Goal: Task Accomplishment & Management: Complete application form

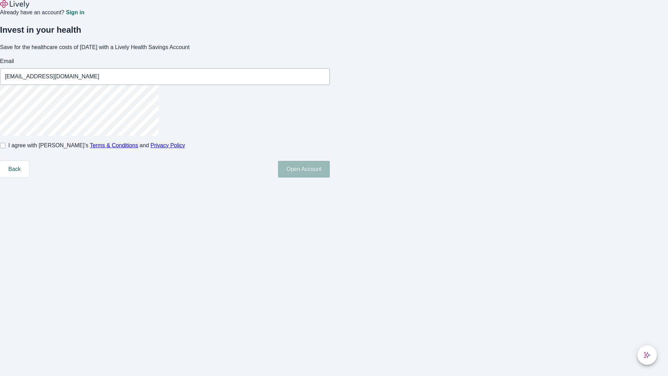
click at [6, 148] on input "I agree with Lively’s Terms & Conditions and Privacy Policy" at bounding box center [3, 146] width 6 height 6
checkbox input "true"
click at [330, 177] on button "Open Account" at bounding box center [304, 169] width 52 height 17
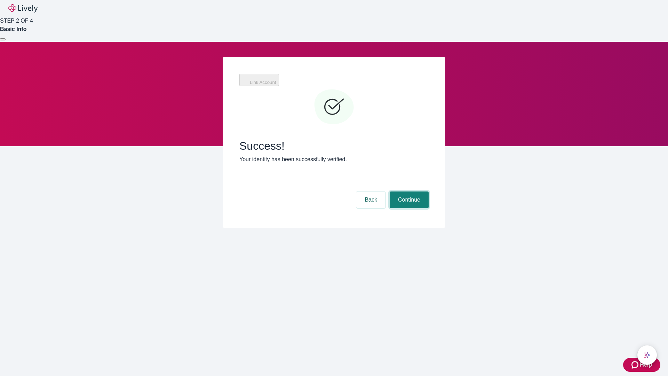
click at [408, 191] on button "Continue" at bounding box center [409, 199] width 39 height 17
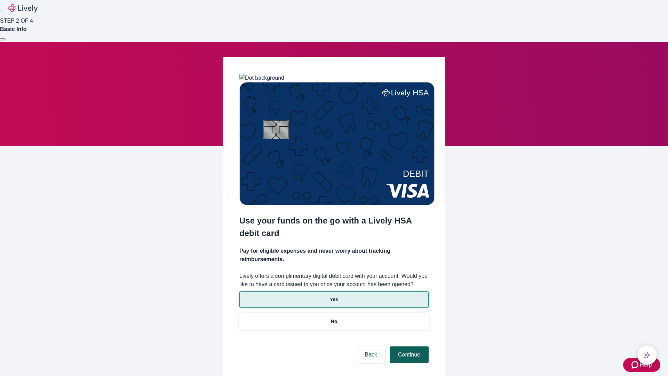
click at [334, 296] on p "Yes" at bounding box center [334, 299] width 8 height 7
click at [408, 346] on button "Continue" at bounding box center [409, 354] width 39 height 17
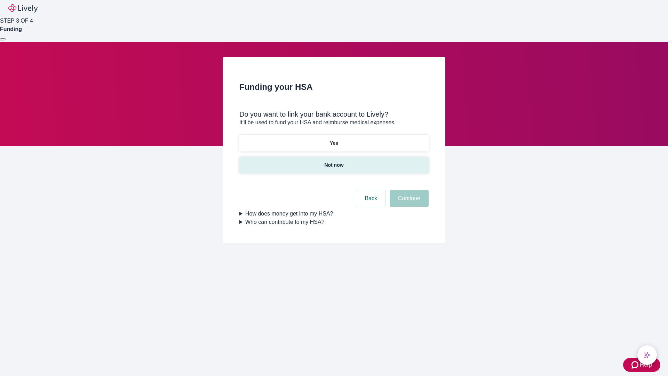
click at [334, 161] on p "Not now" at bounding box center [333, 164] width 19 height 7
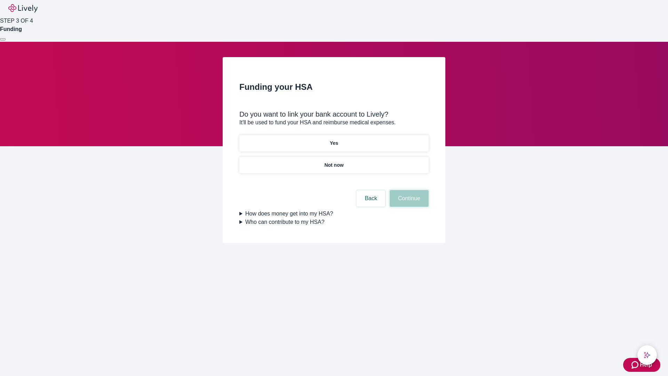
click at [408, 202] on button "Continue" at bounding box center [409, 198] width 39 height 17
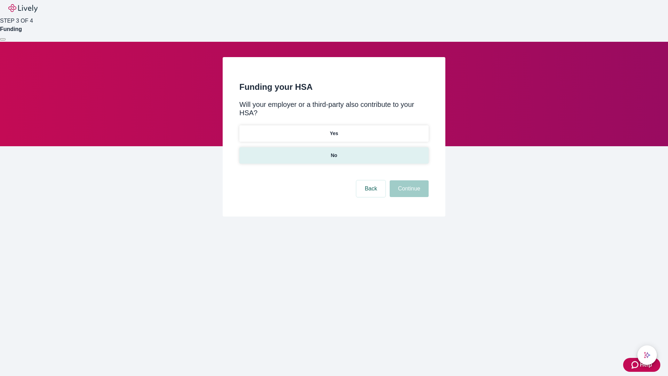
click at [334, 152] on p "No" at bounding box center [334, 155] width 7 height 7
click at [408, 180] on button "Continue" at bounding box center [409, 188] width 39 height 17
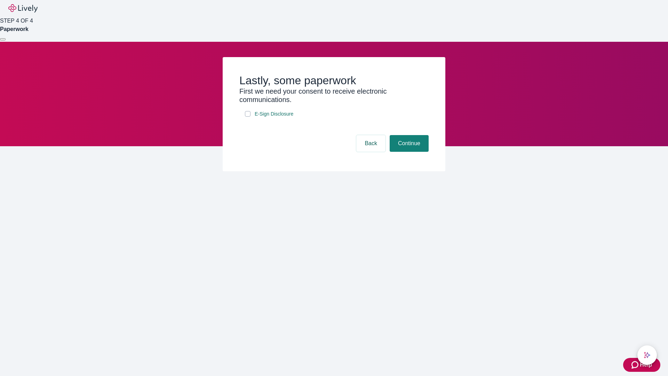
click at [248, 117] on input "E-Sign Disclosure" at bounding box center [248, 114] width 6 height 6
checkbox input "true"
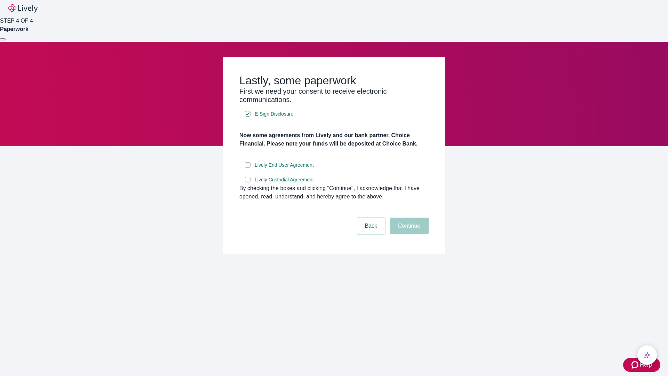
click at [248, 168] on input "Lively End User Agreement" at bounding box center [248, 165] width 6 height 6
checkbox input "true"
click at [248, 182] on input "Lively Custodial Agreement" at bounding box center [248, 180] width 6 height 6
checkbox input "true"
click at [408, 234] on button "Continue" at bounding box center [409, 225] width 39 height 17
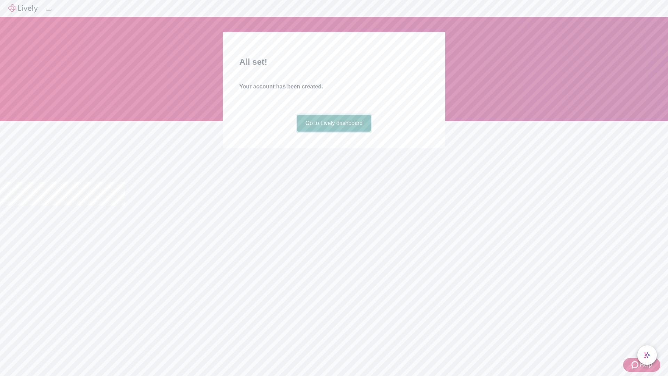
click at [334, 131] on link "Go to Lively dashboard" at bounding box center [334, 123] width 74 height 17
